Goal: Task Accomplishment & Management: Manage account settings

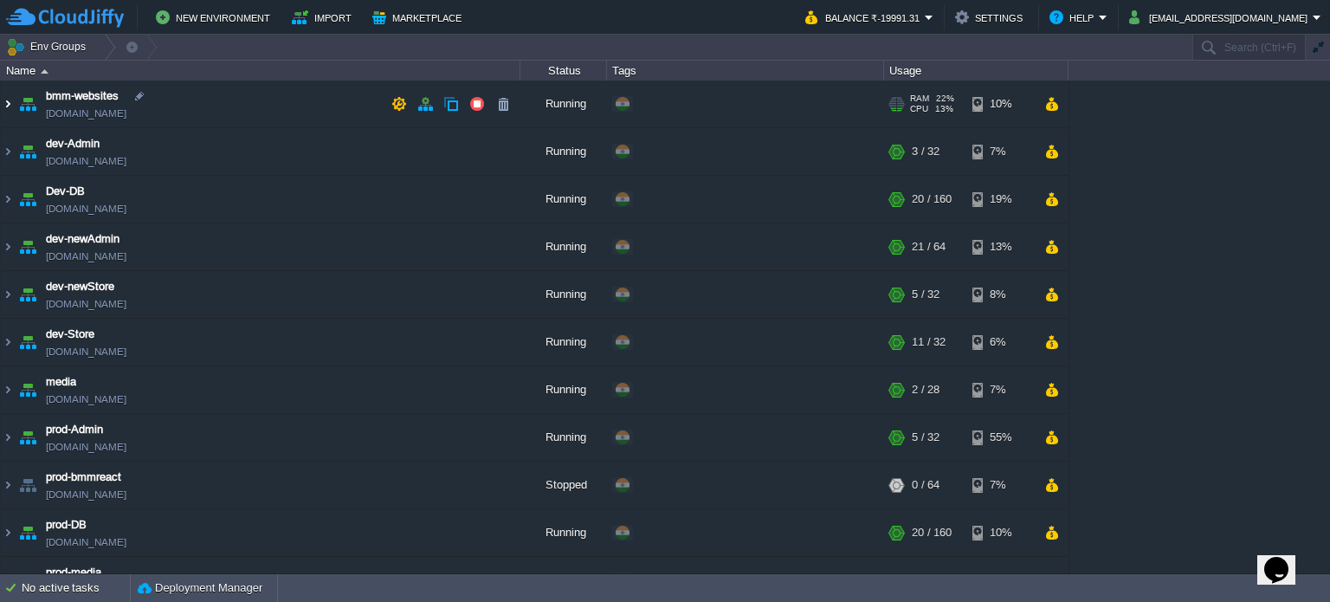
click at [10, 103] on img at bounding box center [8, 104] width 14 height 47
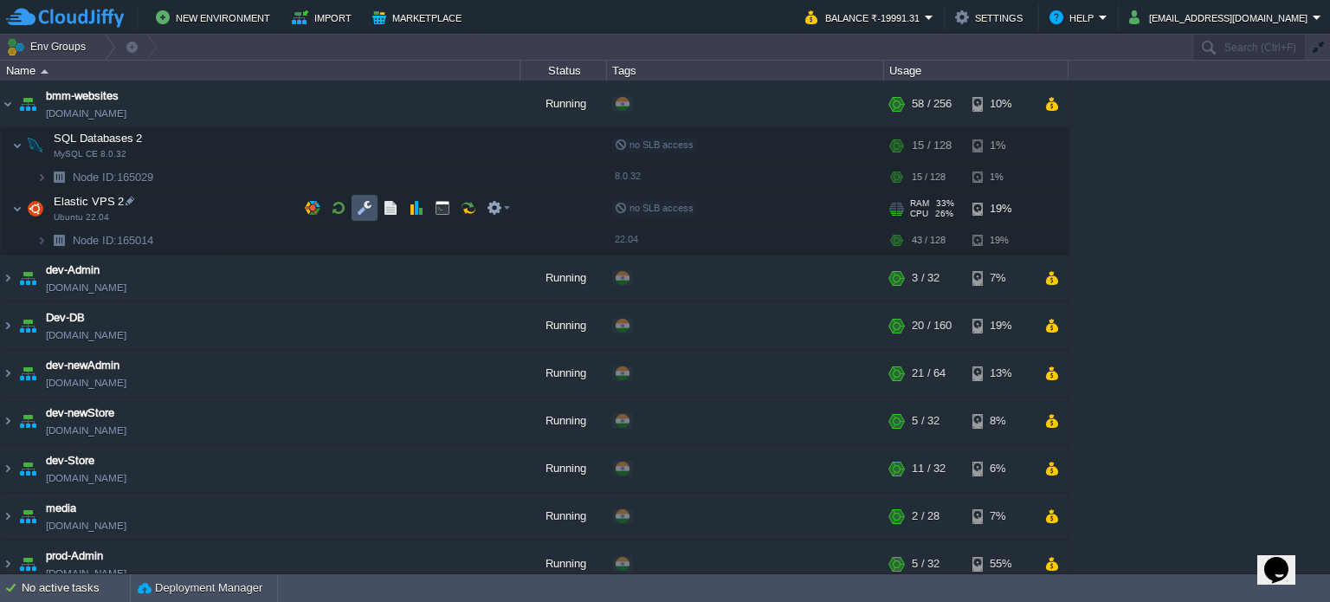
click at [367, 207] on button "button" at bounding box center [365, 208] width 16 height 16
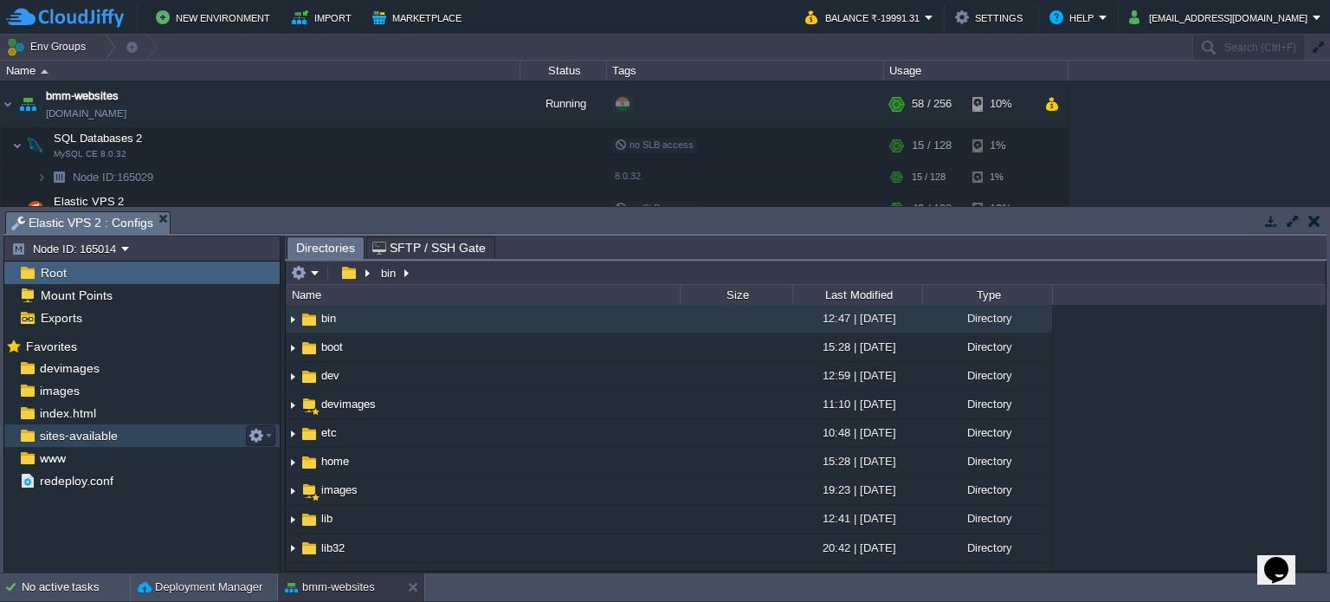
click at [97, 430] on span "sites-available" at bounding box center [78, 436] width 84 height 16
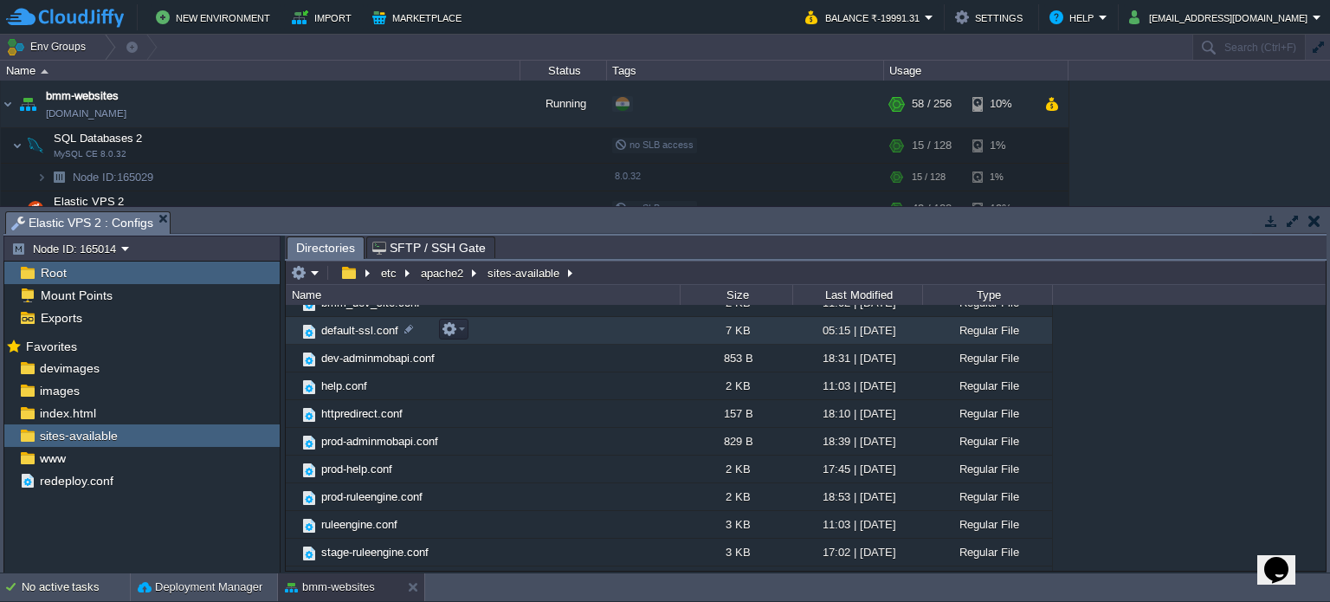
scroll to position [115, 0]
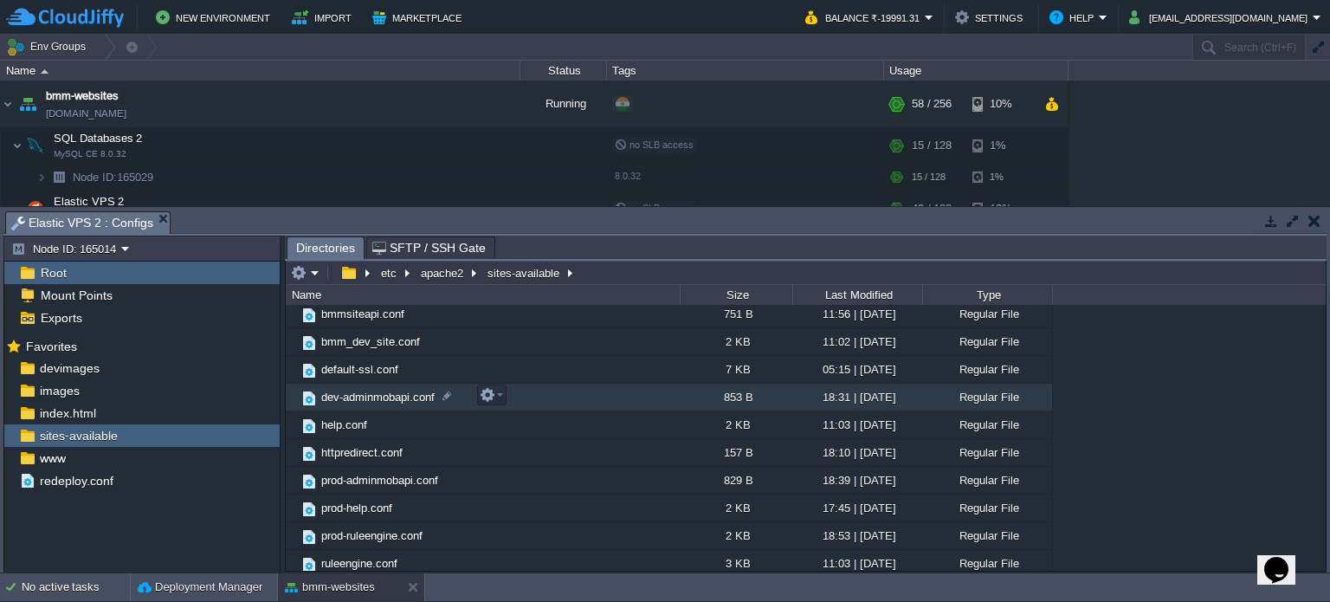
click at [395, 395] on span "dev-adminmobapi.conf" at bounding box center [378, 397] width 119 height 15
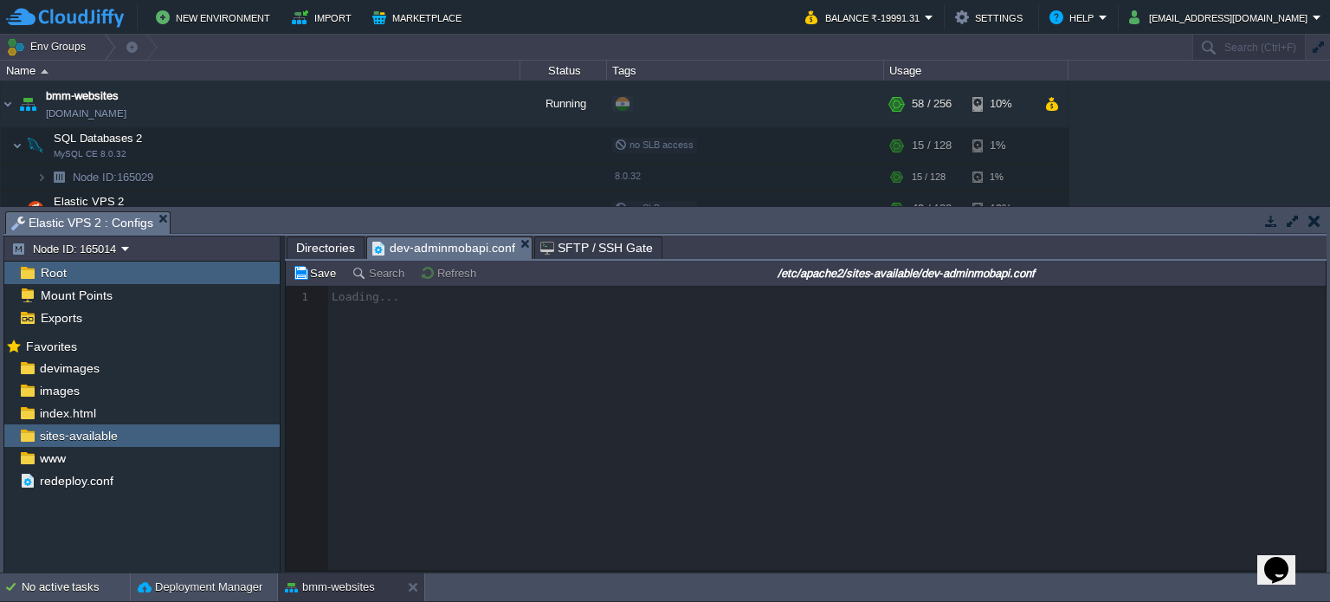
click at [323, 252] on span "Directories" at bounding box center [325, 247] width 59 height 21
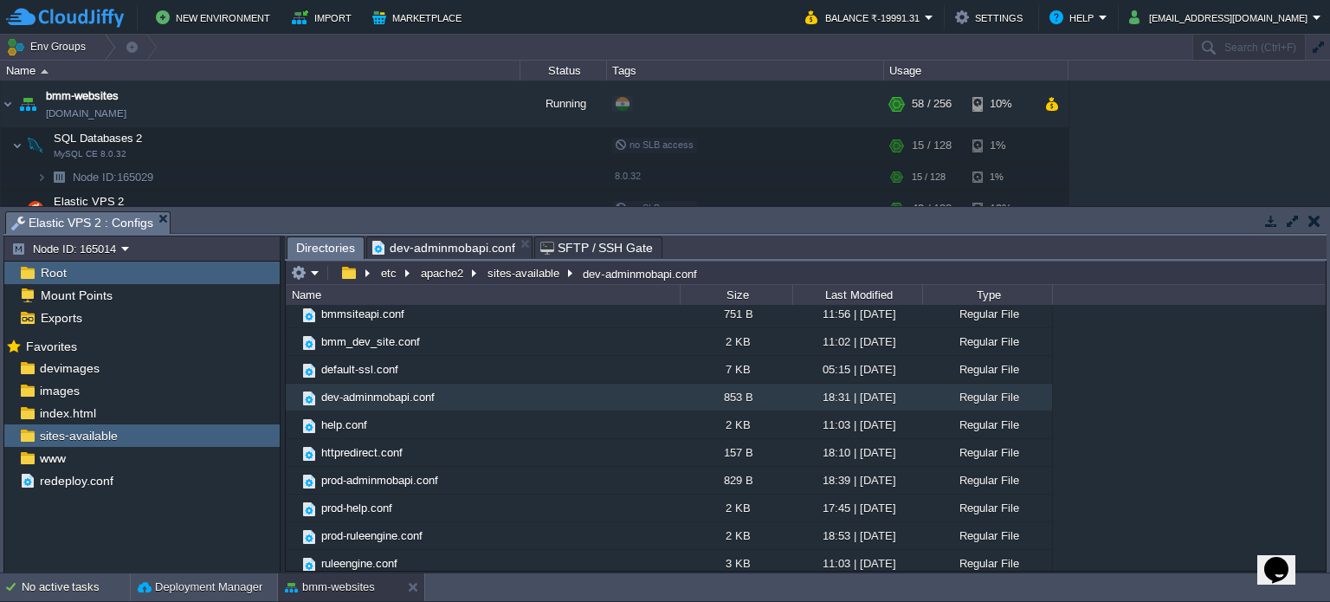
click at [441, 249] on span "dev-adminmobapi.conf" at bounding box center [443, 247] width 143 height 21
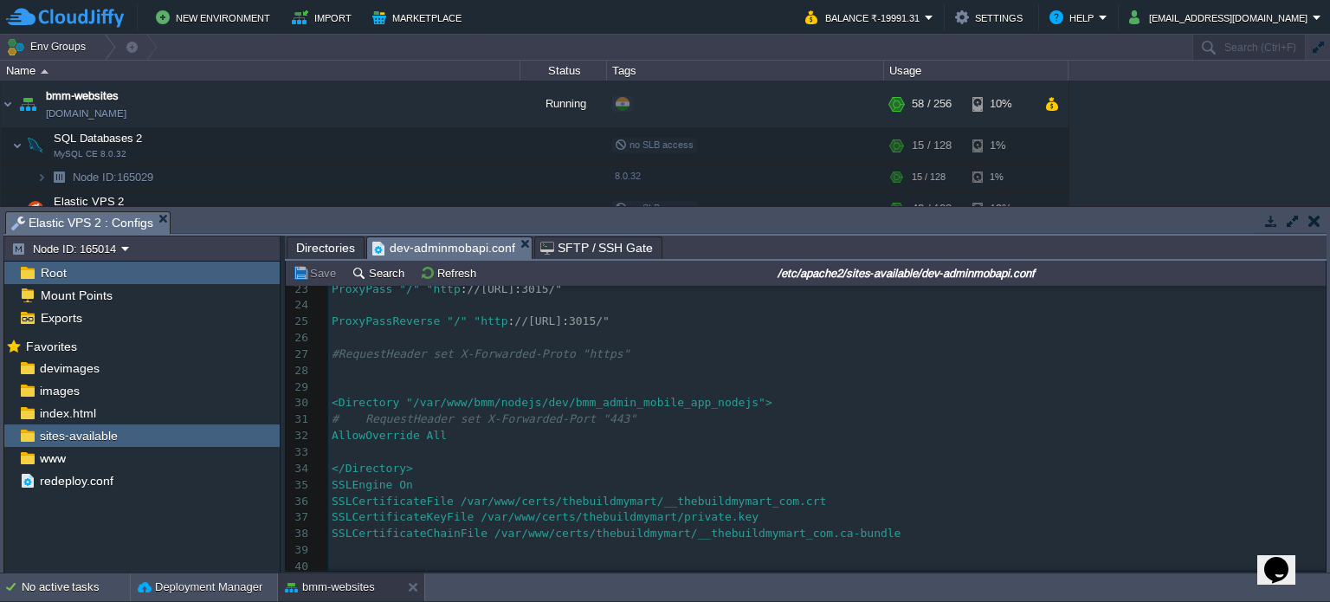
scroll to position [391, 0]
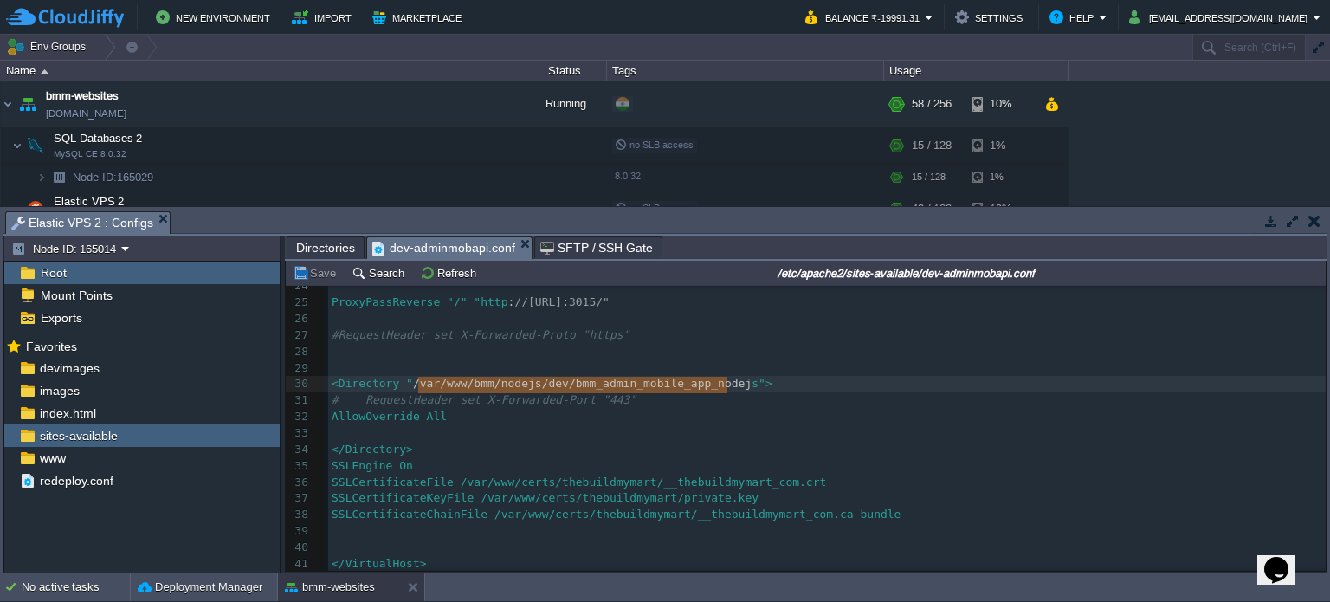
type textarea "/var/www/bmm/nodejs/dev/bmm_admin_mobile_app_nodejs"
drag, startPoint x: 421, startPoint y: 380, endPoint x: 731, endPoint y: 380, distance: 310.1
click at [680, 492] on div "x 1 <VirtualHost * : 443> 2 ​ 3 ServerName [DOMAIN_NAME] 4 ServerAlias [DOMAIN_…" at bounding box center [827, 237] width 998 height 669
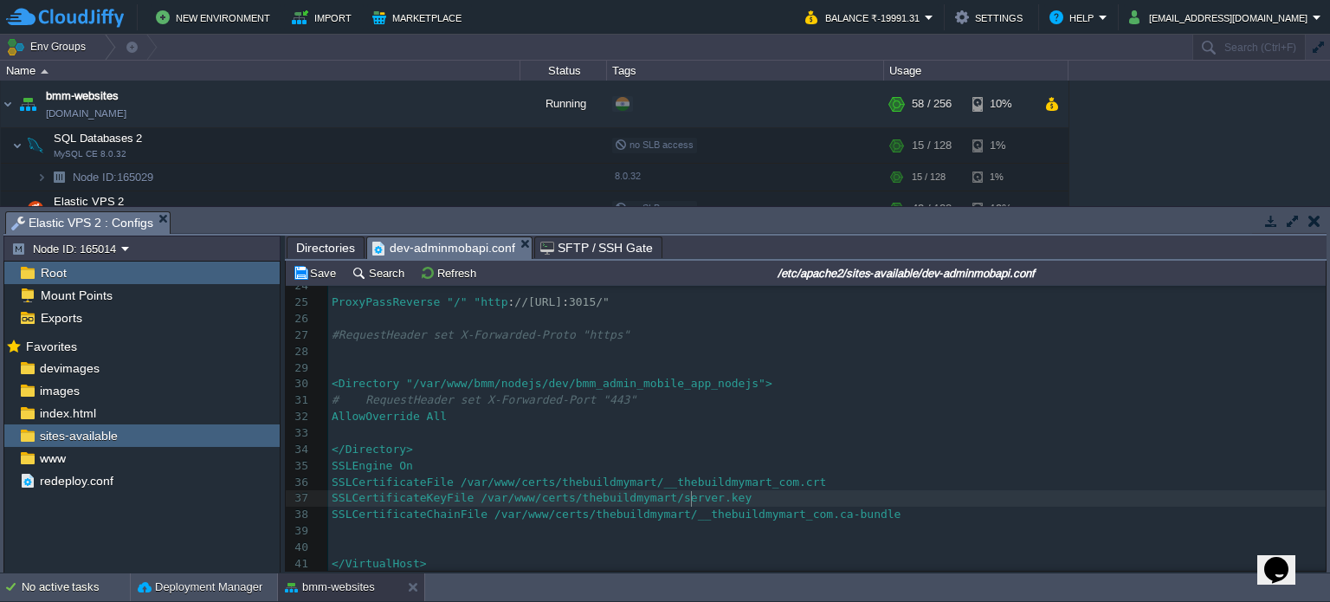
scroll to position [5, 36]
type textarea "server"
click at [319, 275] on button "Save" at bounding box center [317, 273] width 49 height 16
click at [338, 247] on span "Directories" at bounding box center [325, 247] width 59 height 21
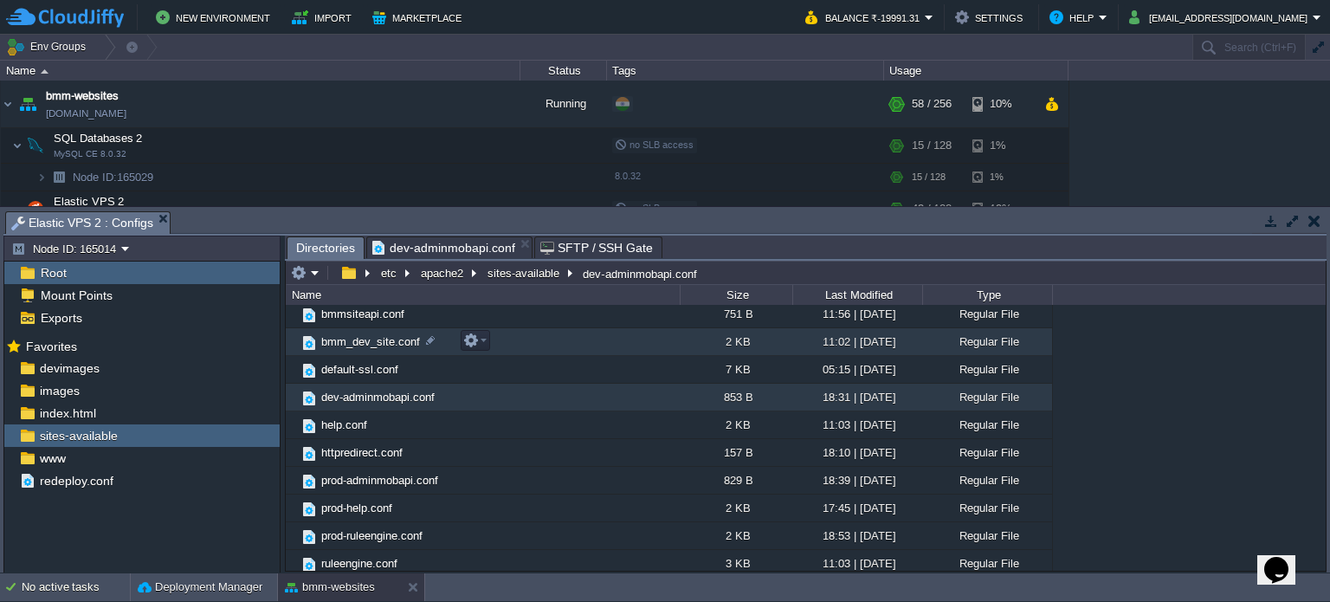
click at [374, 337] on span "bmm_dev_site.conf" at bounding box center [371, 341] width 104 height 15
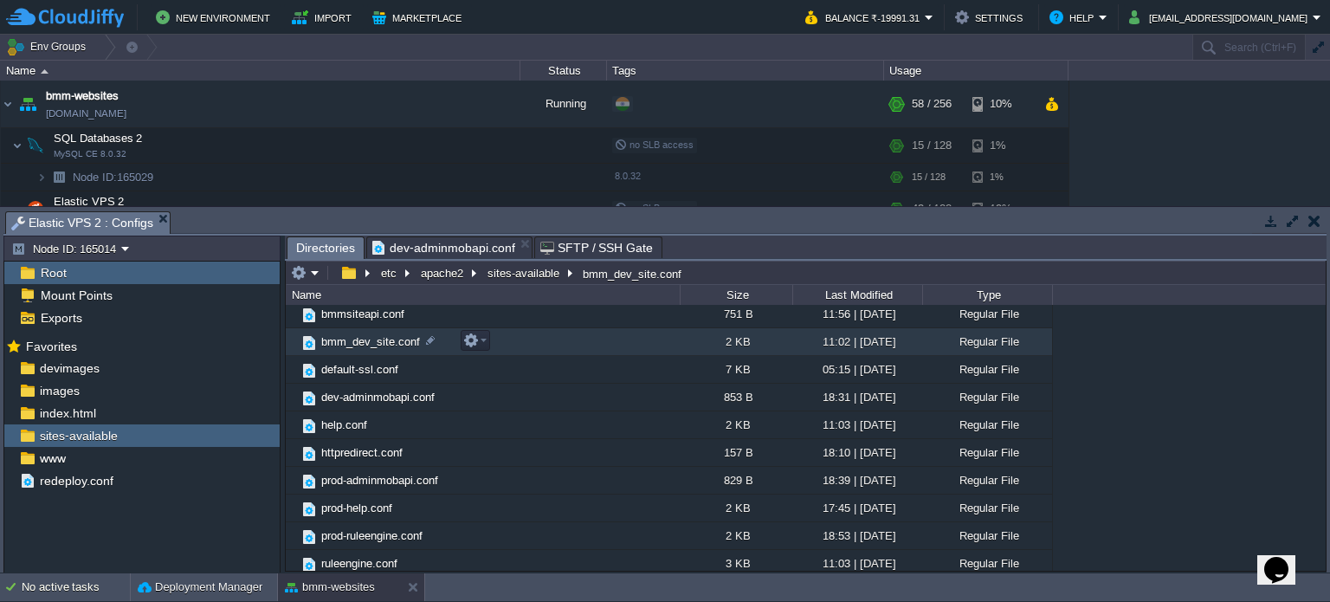
click at [374, 337] on span "bmm_dev_site.conf" at bounding box center [371, 341] width 104 height 15
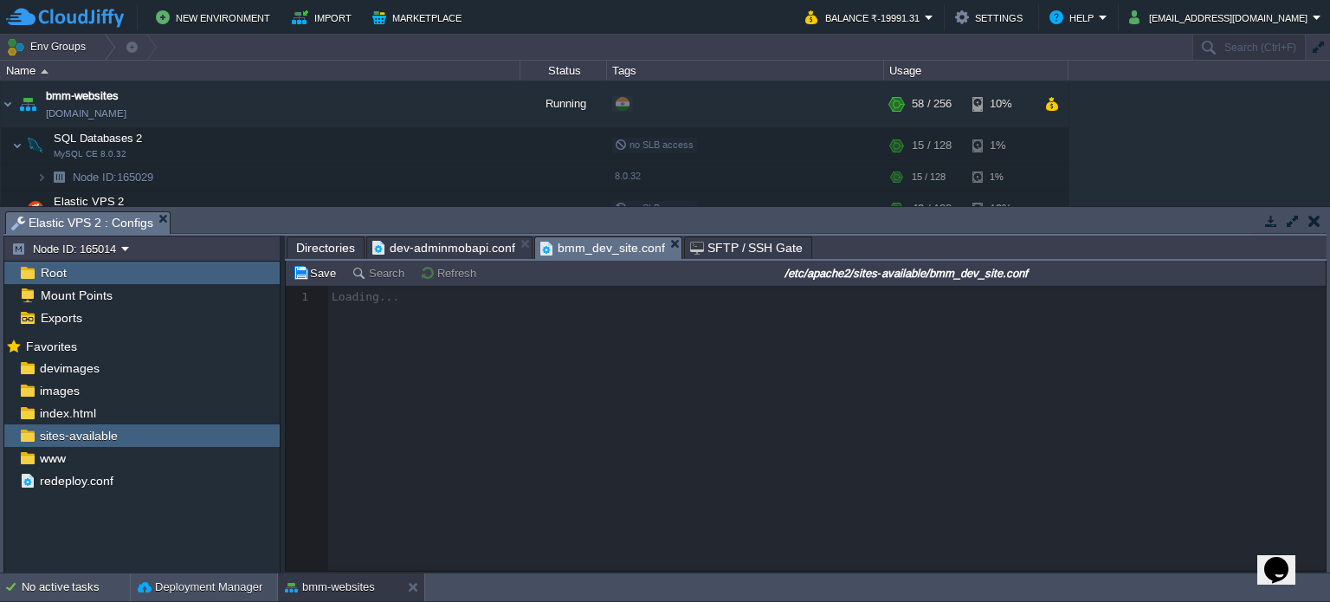
click at [457, 242] on span "dev-adminmobapi.conf" at bounding box center [443, 247] width 143 height 21
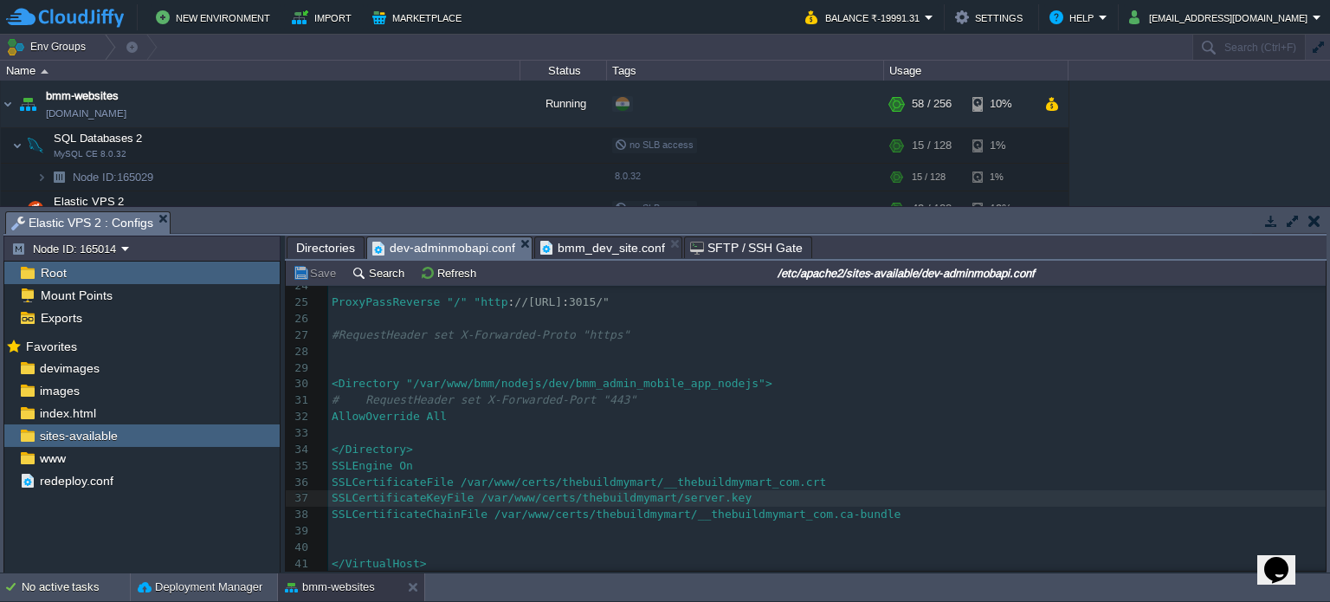
click at [621, 249] on span "bmm_dev_site.conf" at bounding box center [602, 247] width 125 height 21
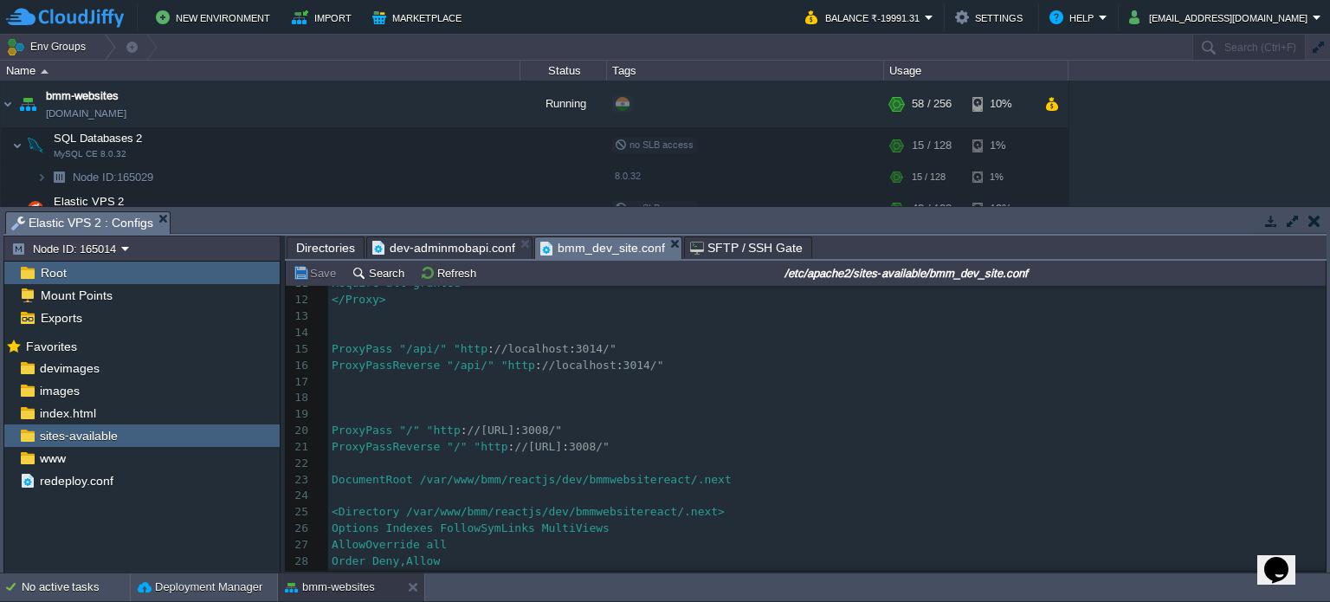
scroll to position [326, 0]
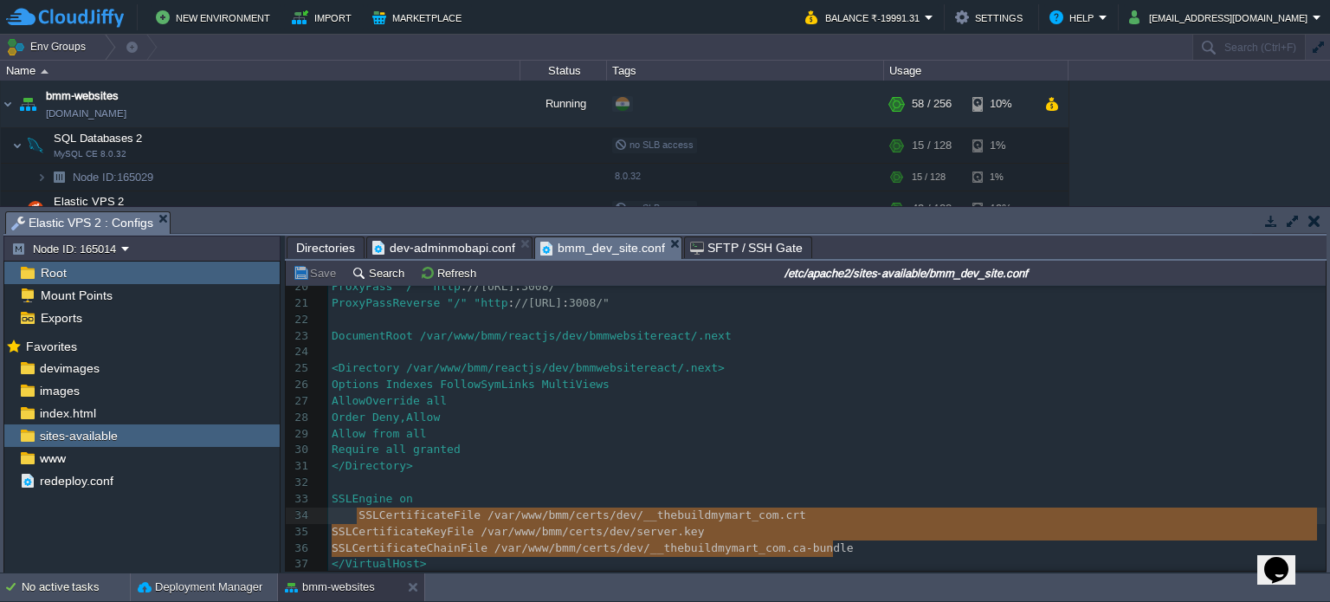
type textarea "SSLCertificateFile /var/www/bmm/certs/dev/__thebuildmymart_com.crt SSLCertifica…"
drag, startPoint x: 849, startPoint y: 542, endPoint x: 554, endPoint y: 338, distance: 358.5
click at [450, 253] on span "dev-adminmobapi.conf" at bounding box center [443, 247] width 143 height 21
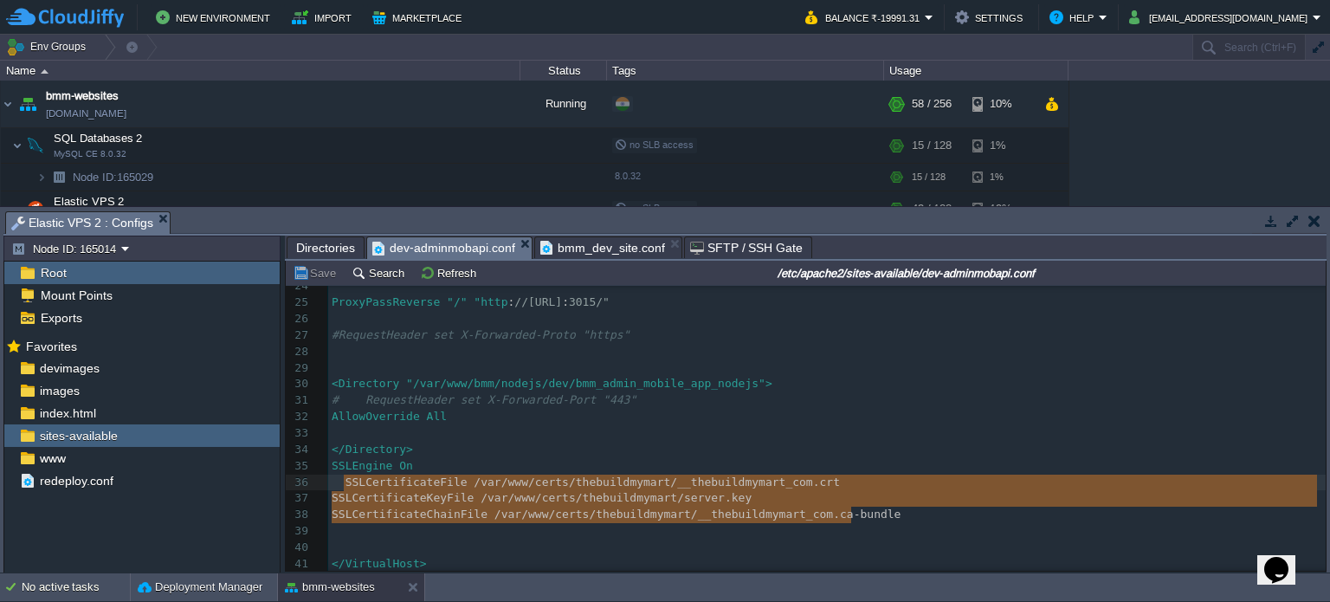
type textarea "SSLCertificateFile /var/www/certs/thebuildmymart/__thebuildmymart_com.crt SSLCe…"
drag, startPoint x: 844, startPoint y: 513, endPoint x: 337, endPoint y: 482, distance: 508.5
click at [337, 482] on div "1 <VirtualHost * : 443> 2 ​ 3 ServerName [DOMAIN_NAME] 4 ServerAlias [DOMAIN_NA…" at bounding box center [827, 237] width 998 height 669
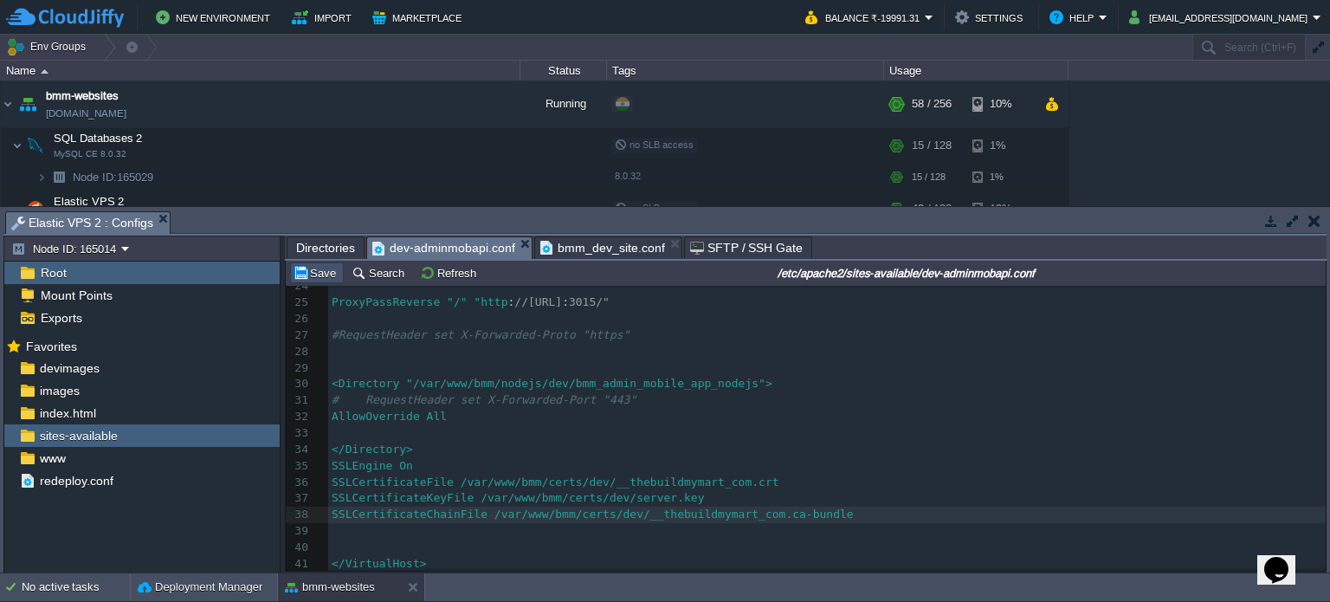
click at [308, 275] on button "Save" at bounding box center [317, 273] width 49 height 16
click at [514, 238] on em "dev-adminmobapi.conf" at bounding box center [451, 248] width 159 height 22
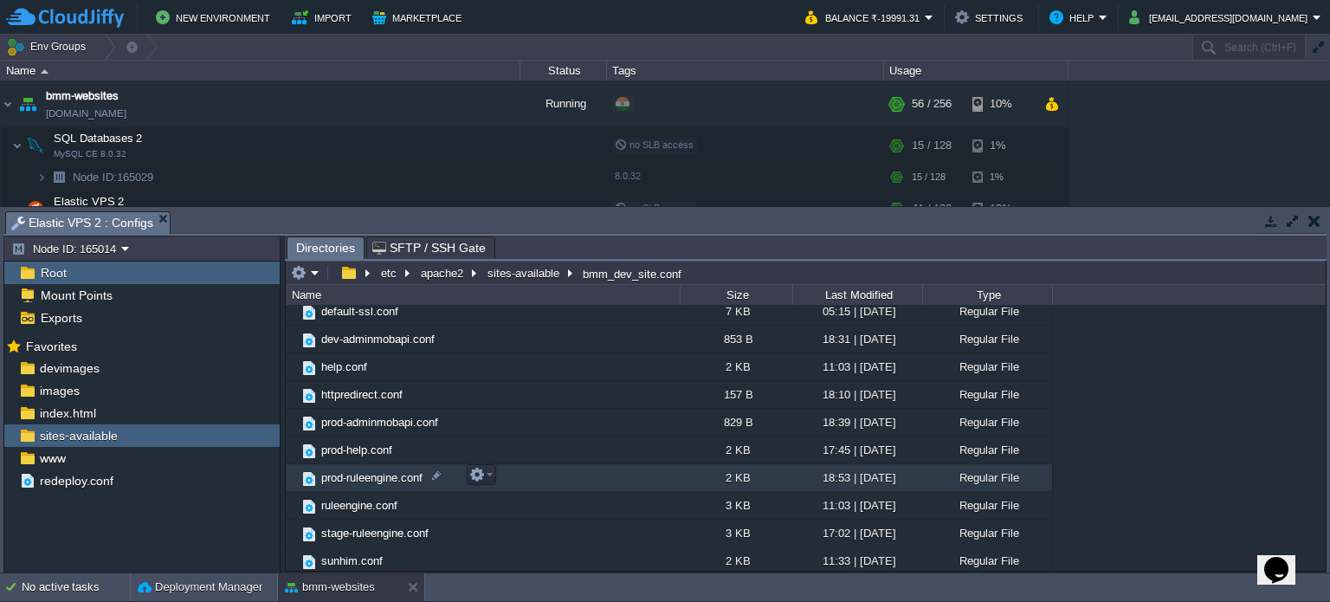
scroll to position [202, 0]
